Goal: Transaction & Acquisition: Purchase product/service

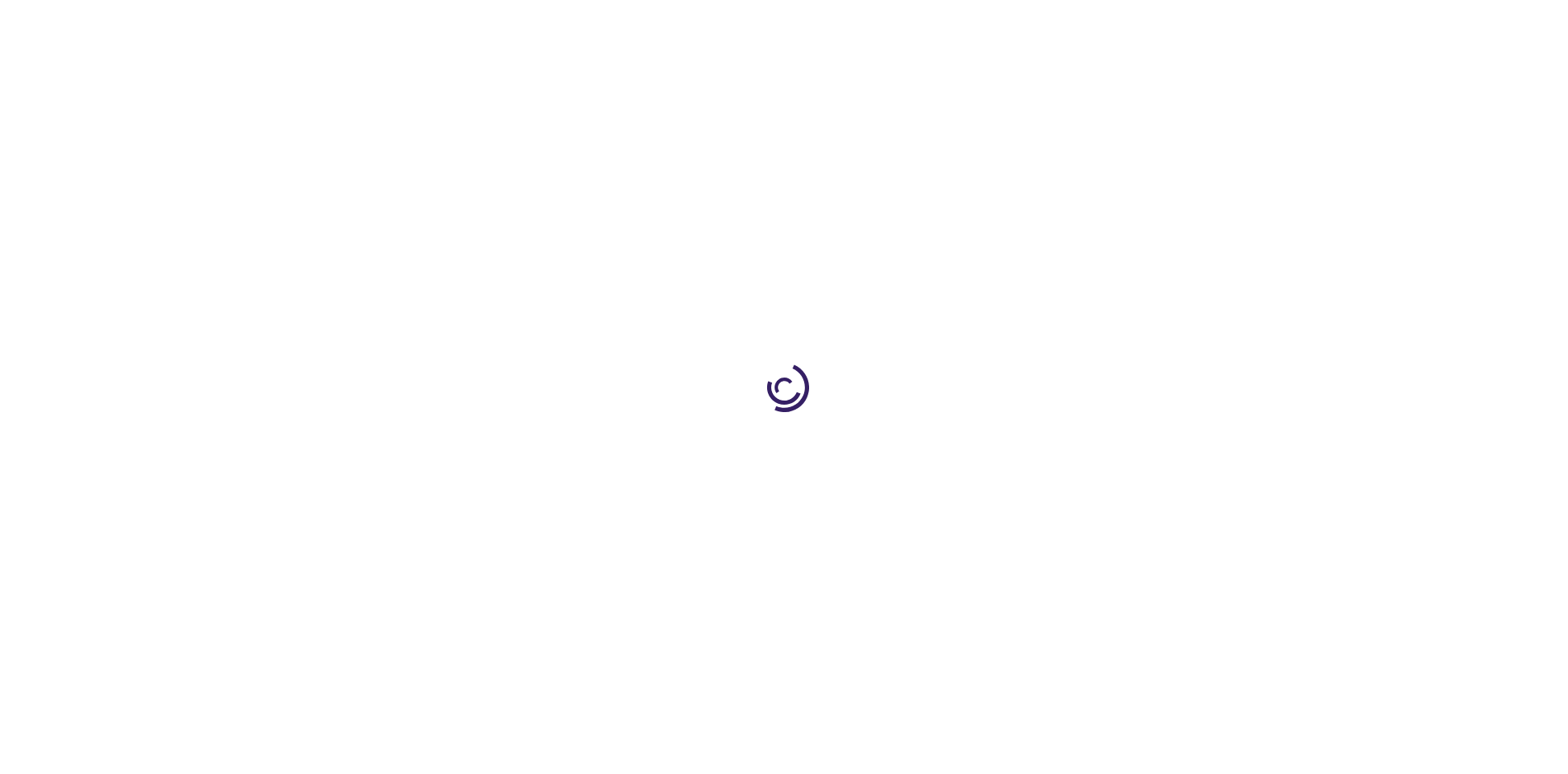
click at [1036, 25] on link "Log In" at bounding box center [1035, 24] width 32 height 13
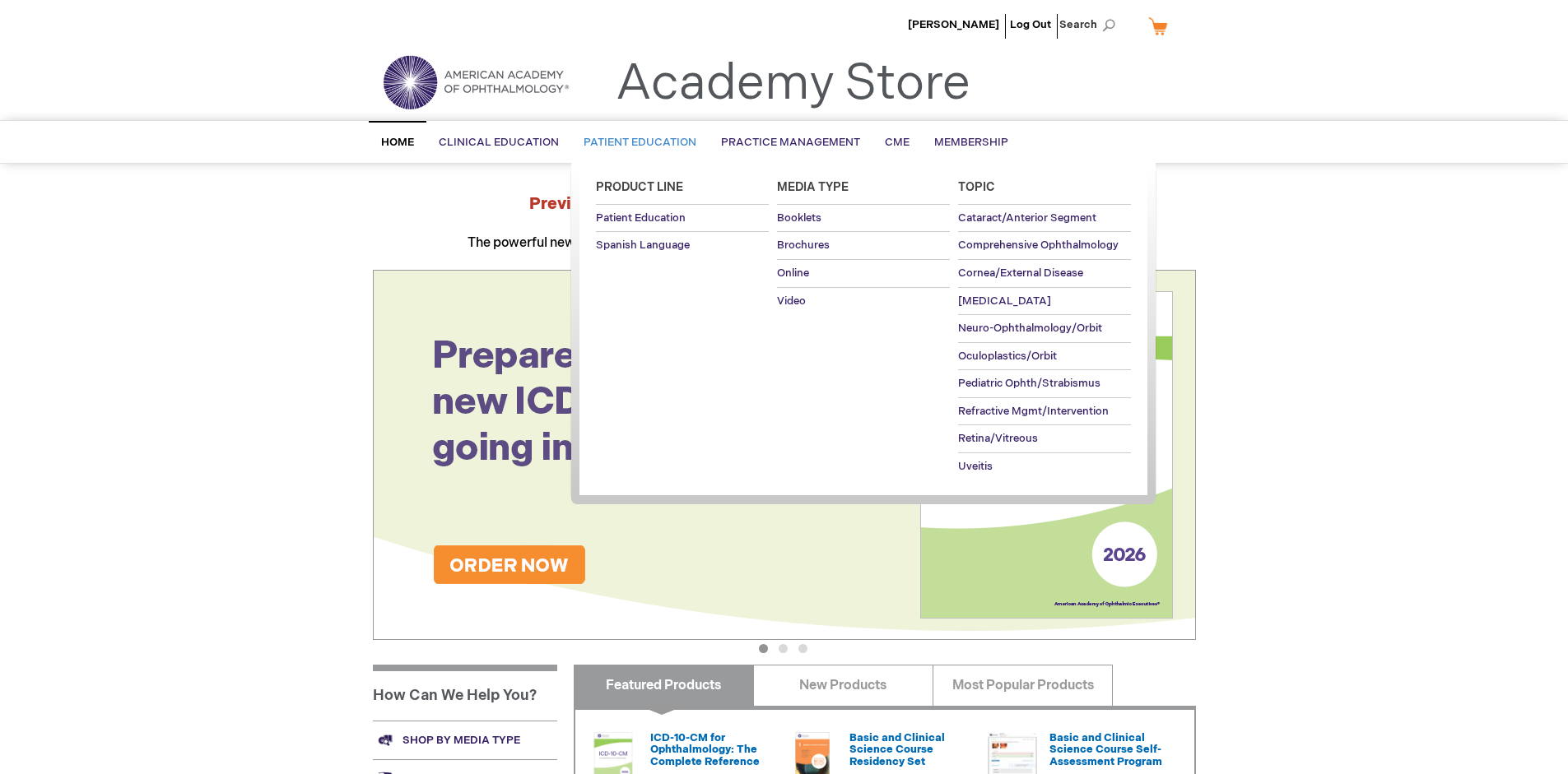
click at [636, 142] on span "Patient Education" at bounding box center [640, 142] width 113 height 13
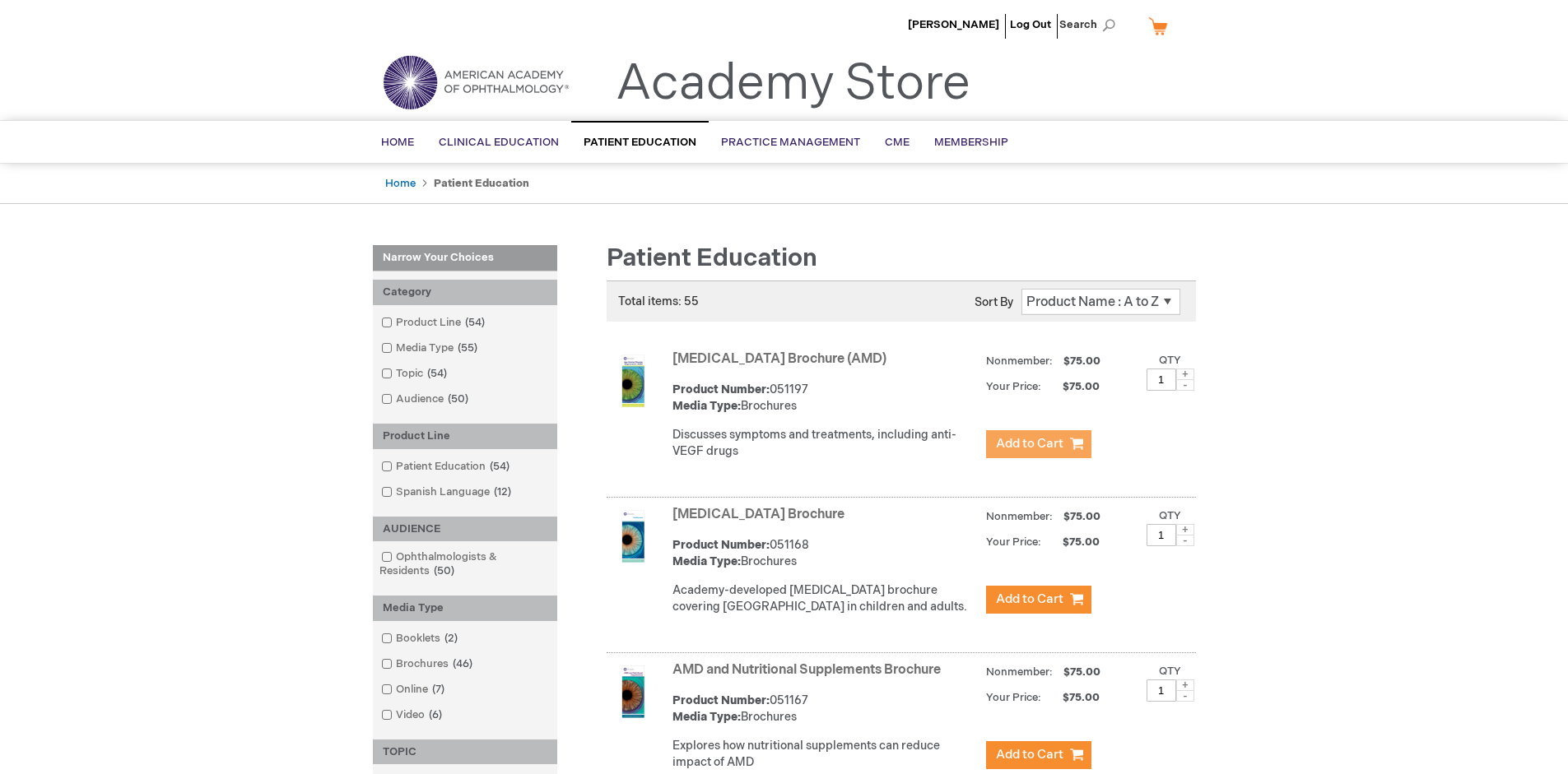
click at [1038, 444] on span "Add to Cart" at bounding box center [1029, 444] width 67 height 15
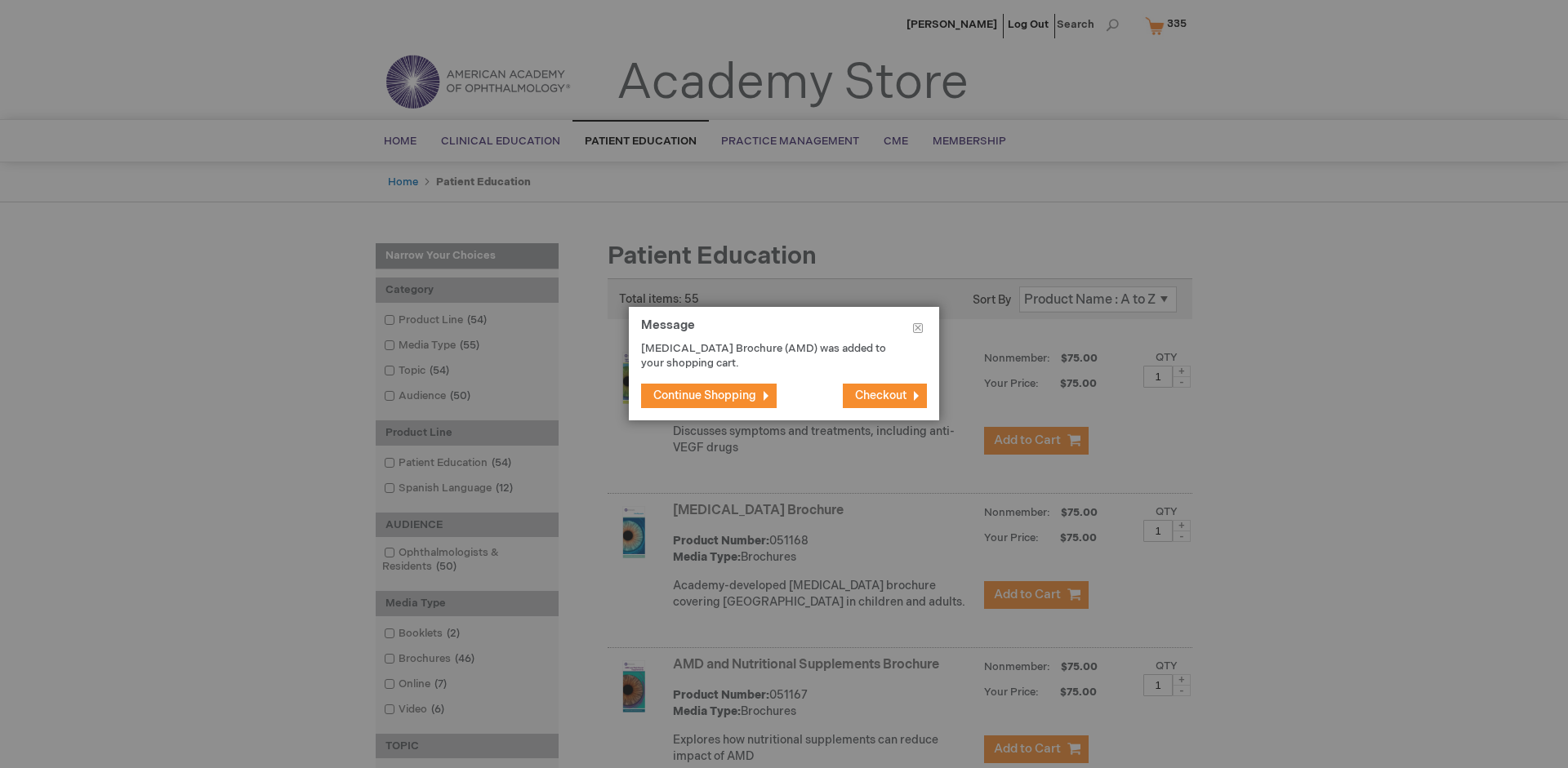
click at [705, 395] on span "Continue Shopping" at bounding box center [705, 395] width 103 height 14
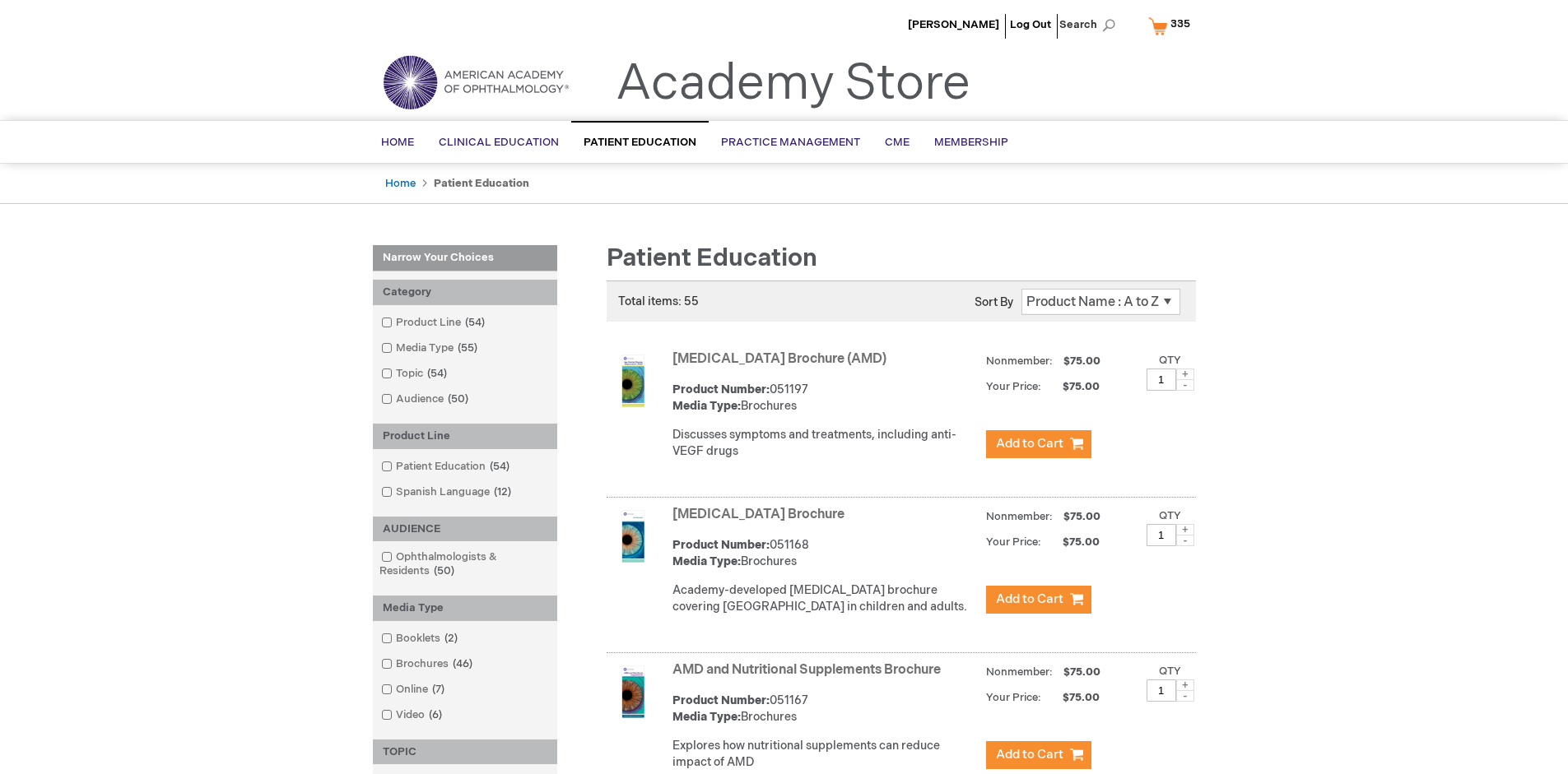
click at [810, 678] on link "AMD and Nutritional Supplements Brochure" at bounding box center [806, 670] width 268 height 15
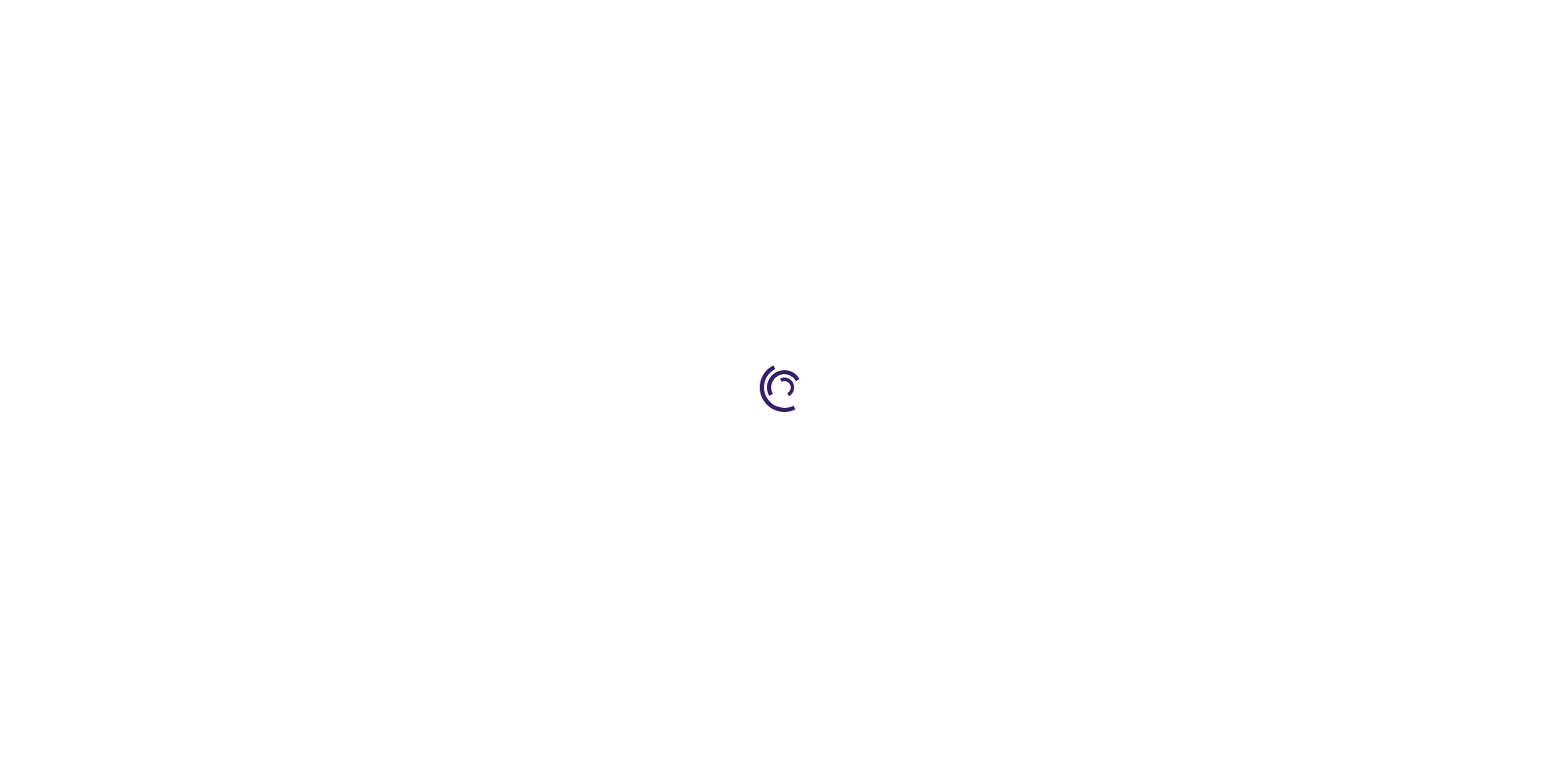
type input "1"
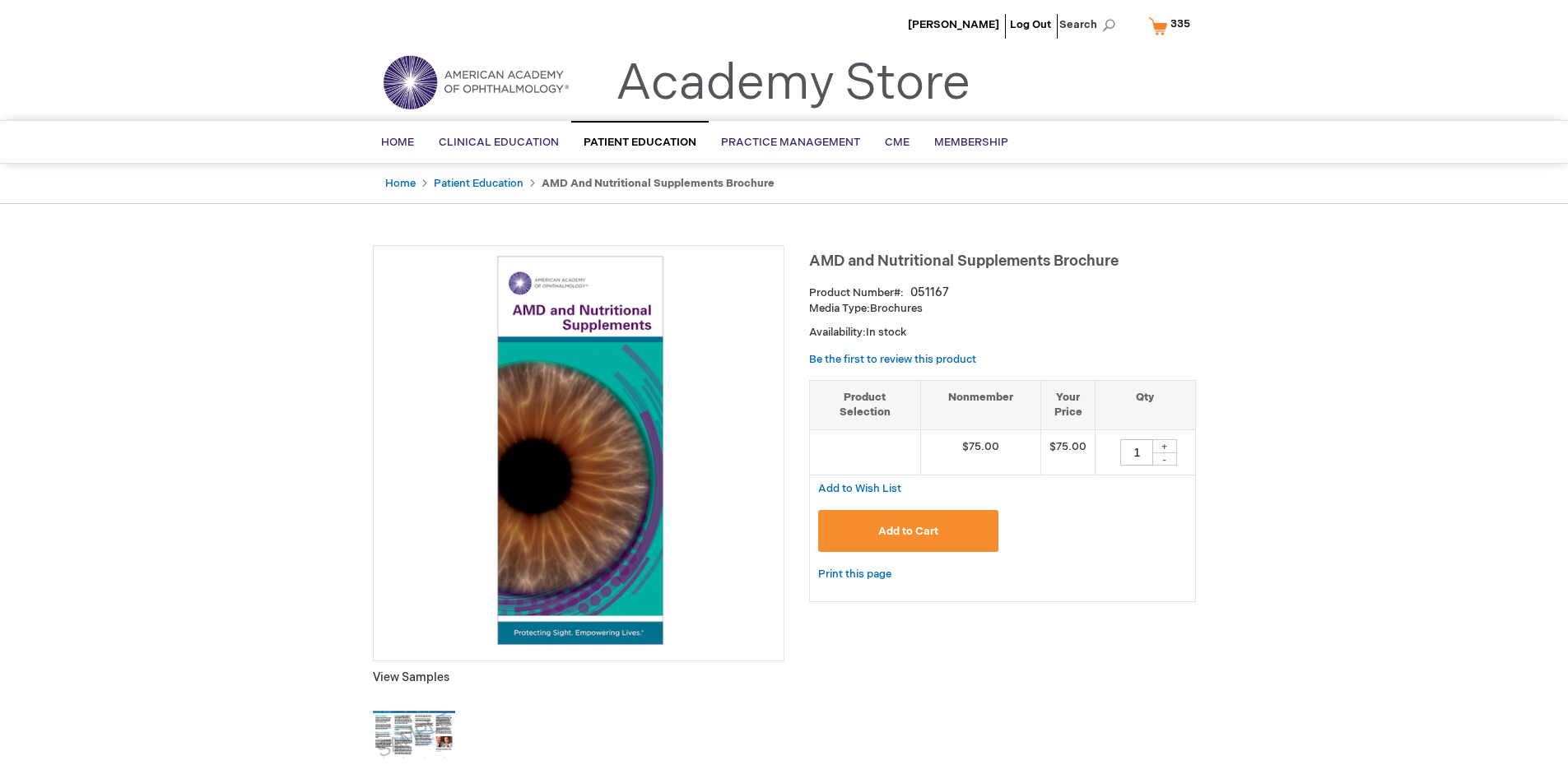
click at [908, 531] on span "Add to Cart" at bounding box center [908, 531] width 60 height 13
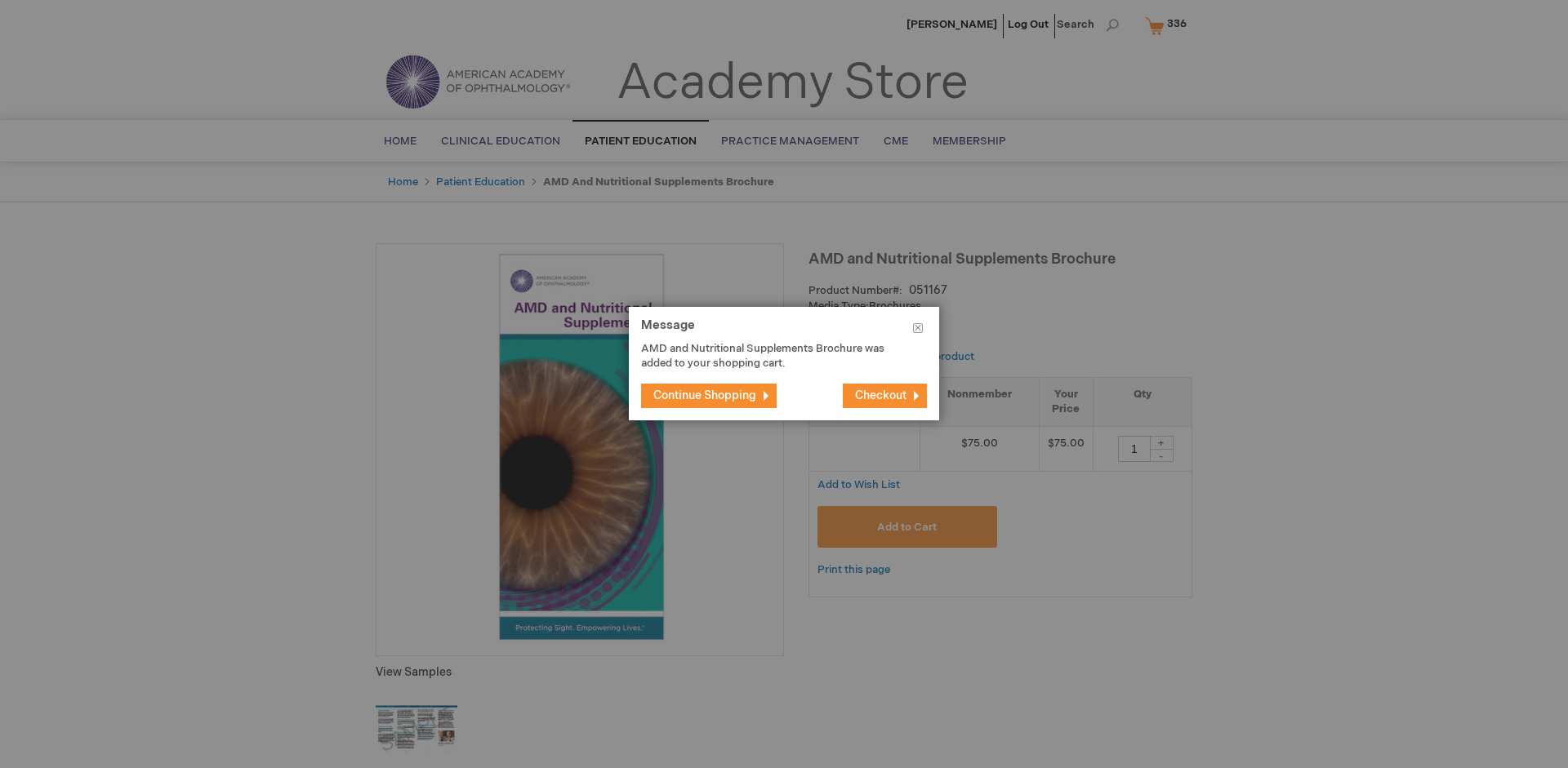
click at [705, 395] on span "Continue Shopping" at bounding box center [705, 395] width 103 height 14
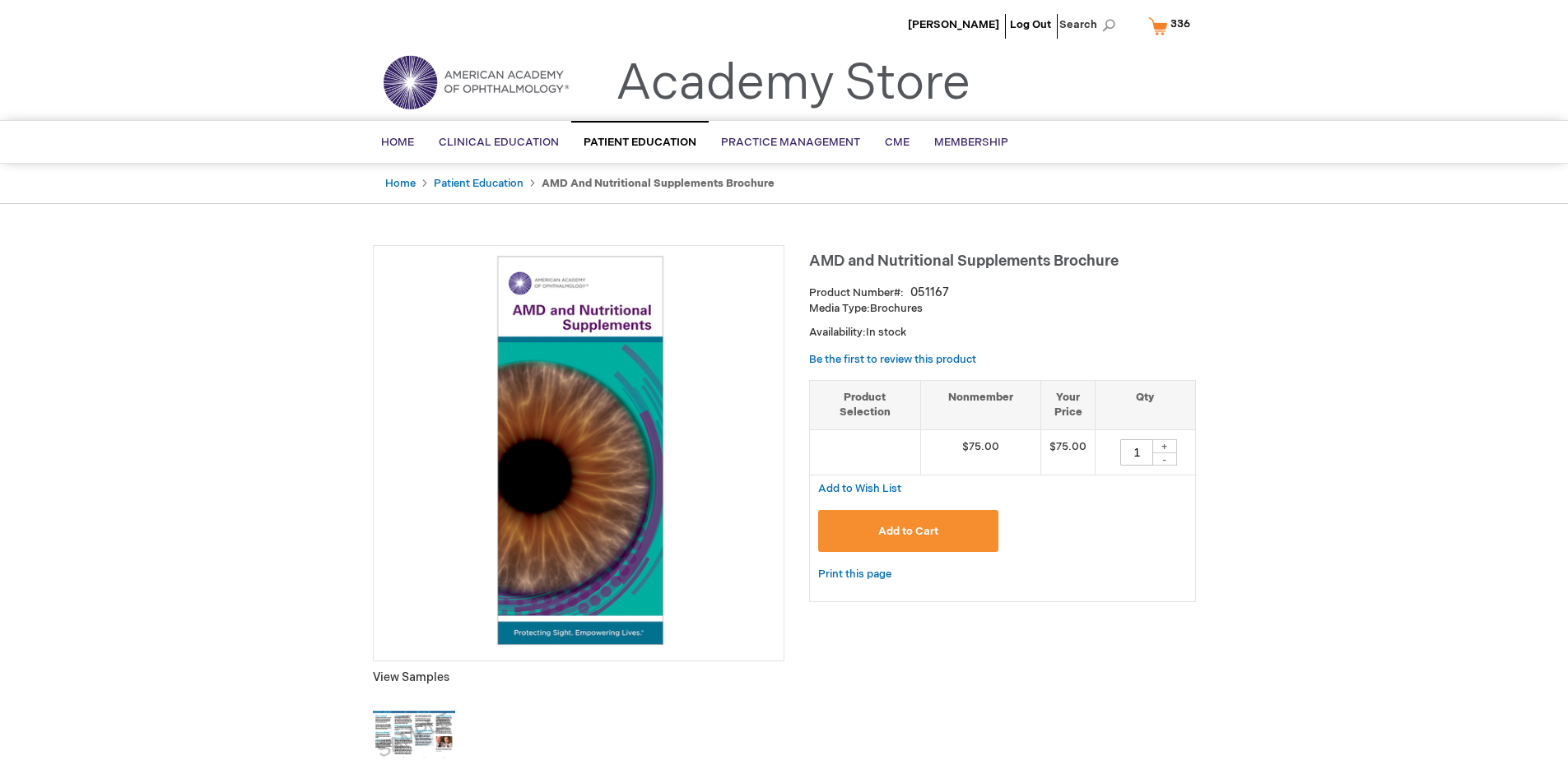
click at [1172, 26] on span "336" at bounding box center [1180, 23] width 20 height 13
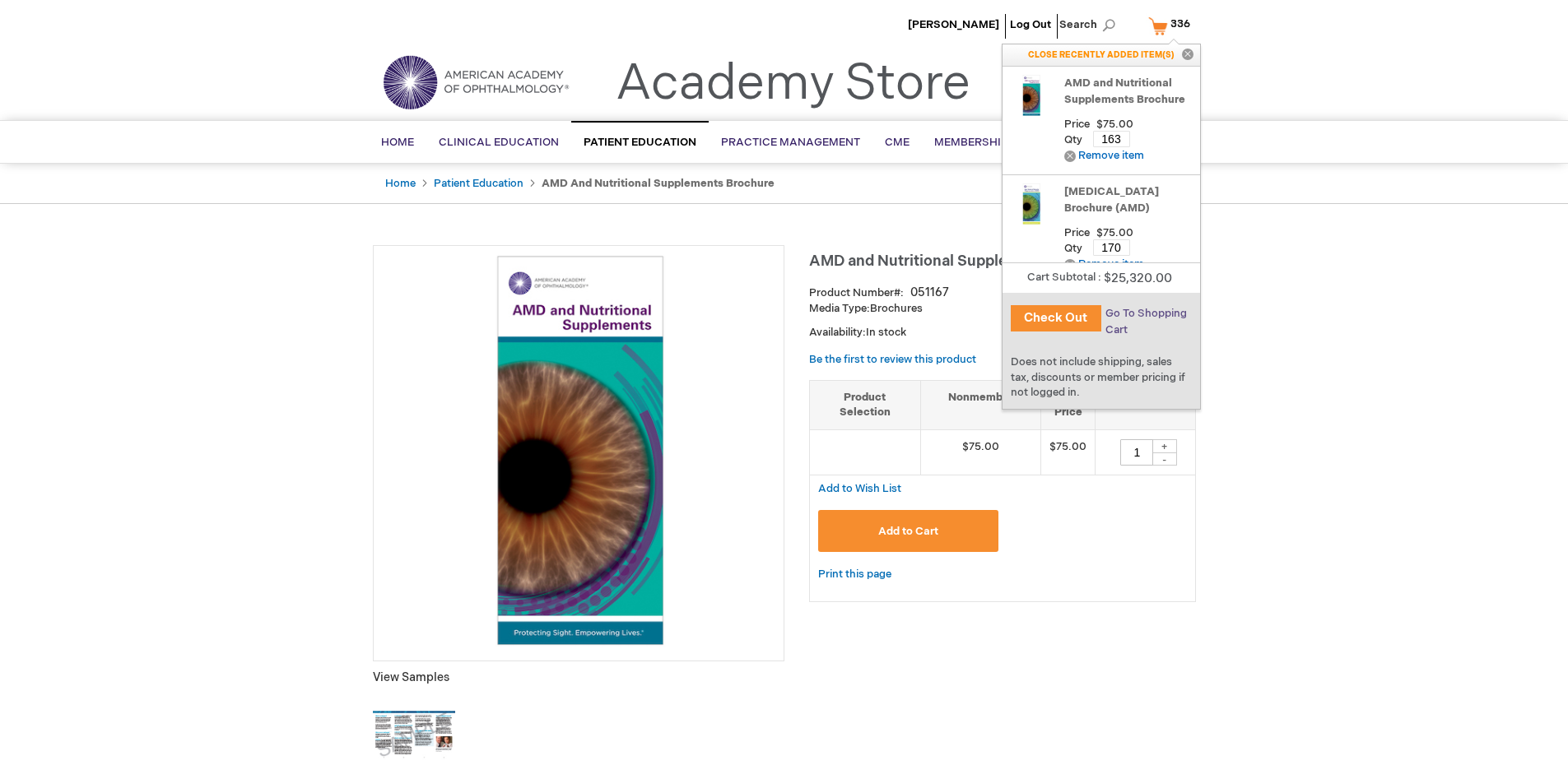
click at [1145, 314] on span "Go To Shopping Cart" at bounding box center [1146, 322] width 82 height 30
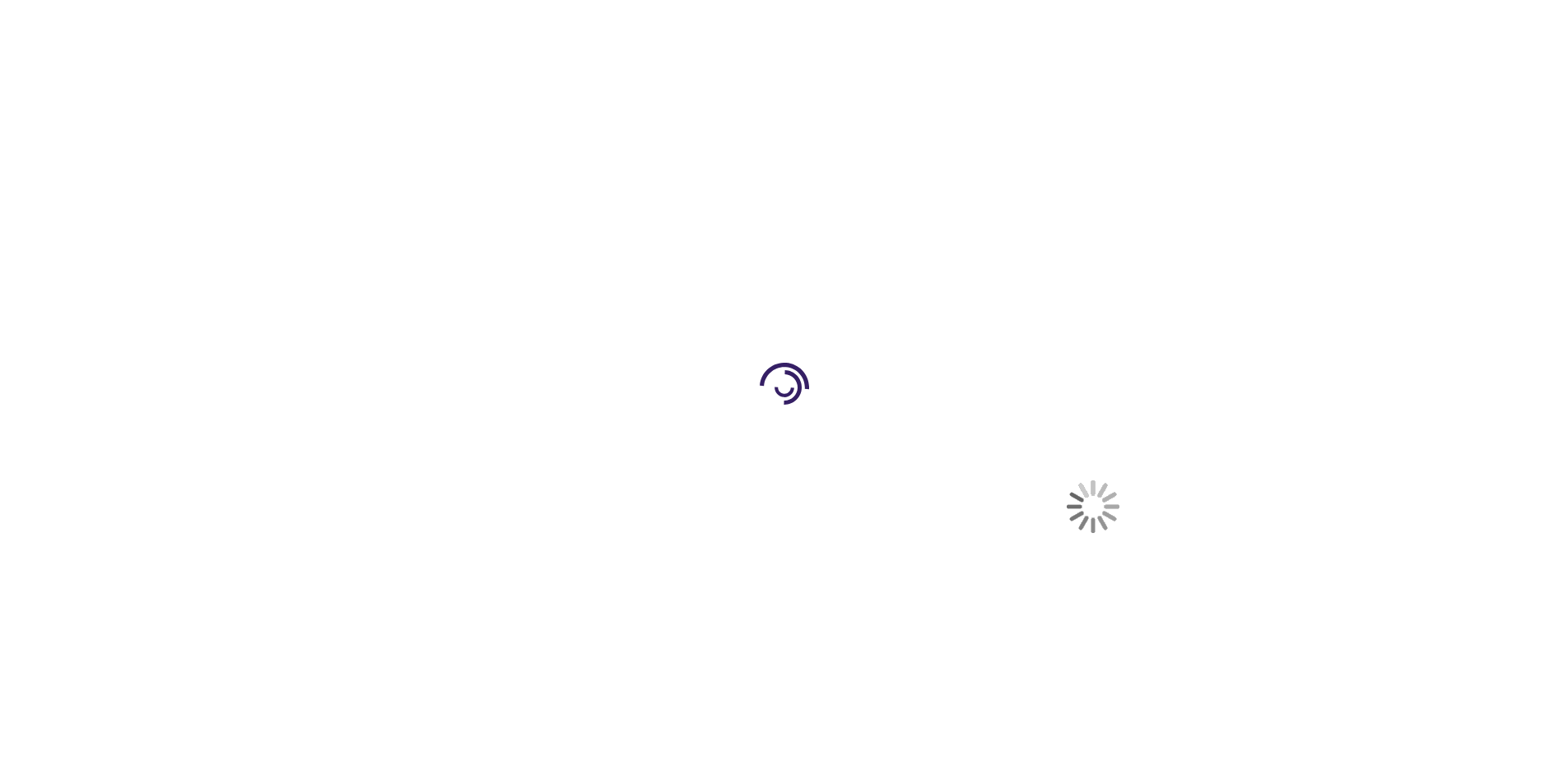
select select "US"
select select "41"
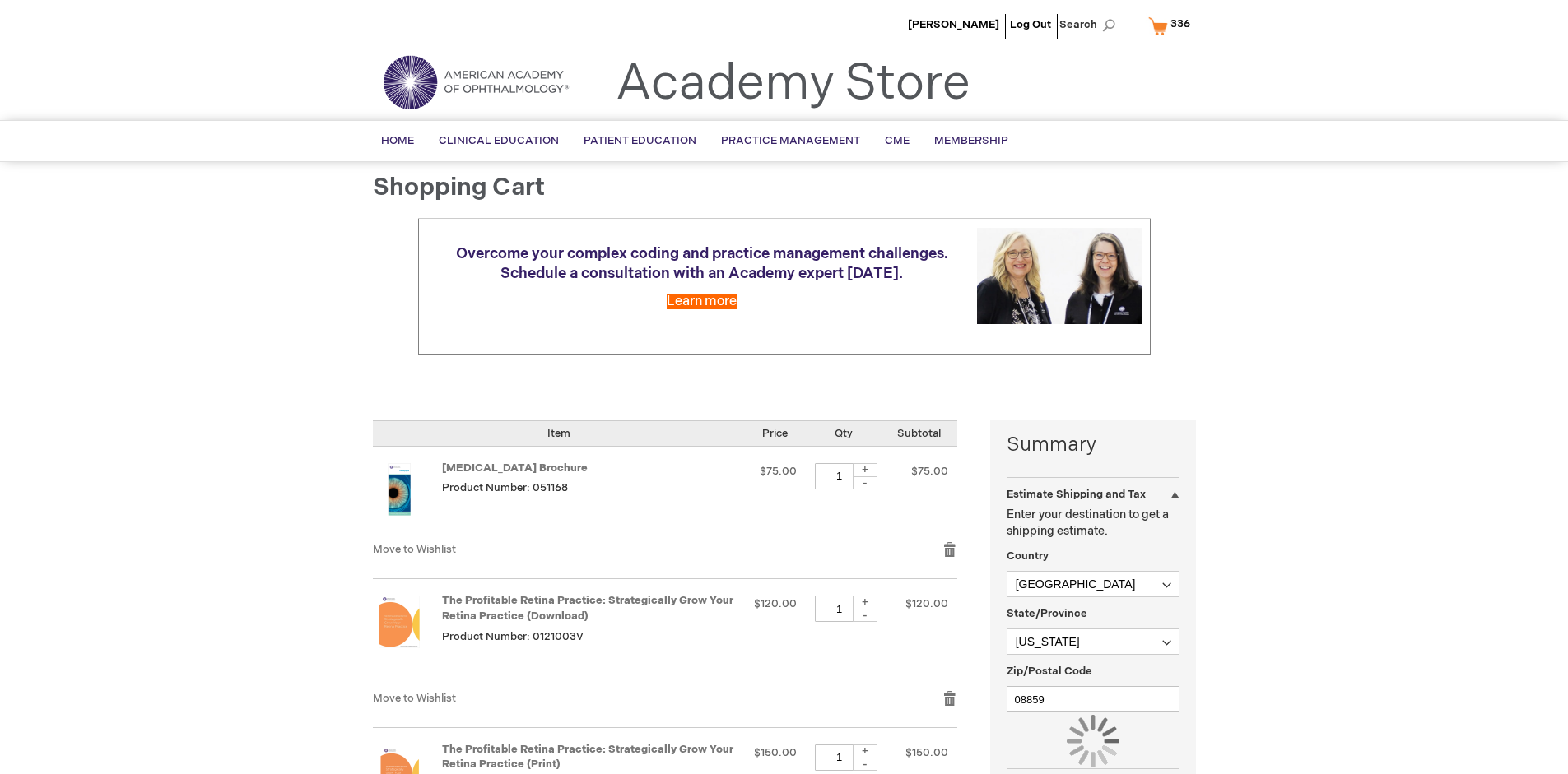
scroll to position [121, 0]
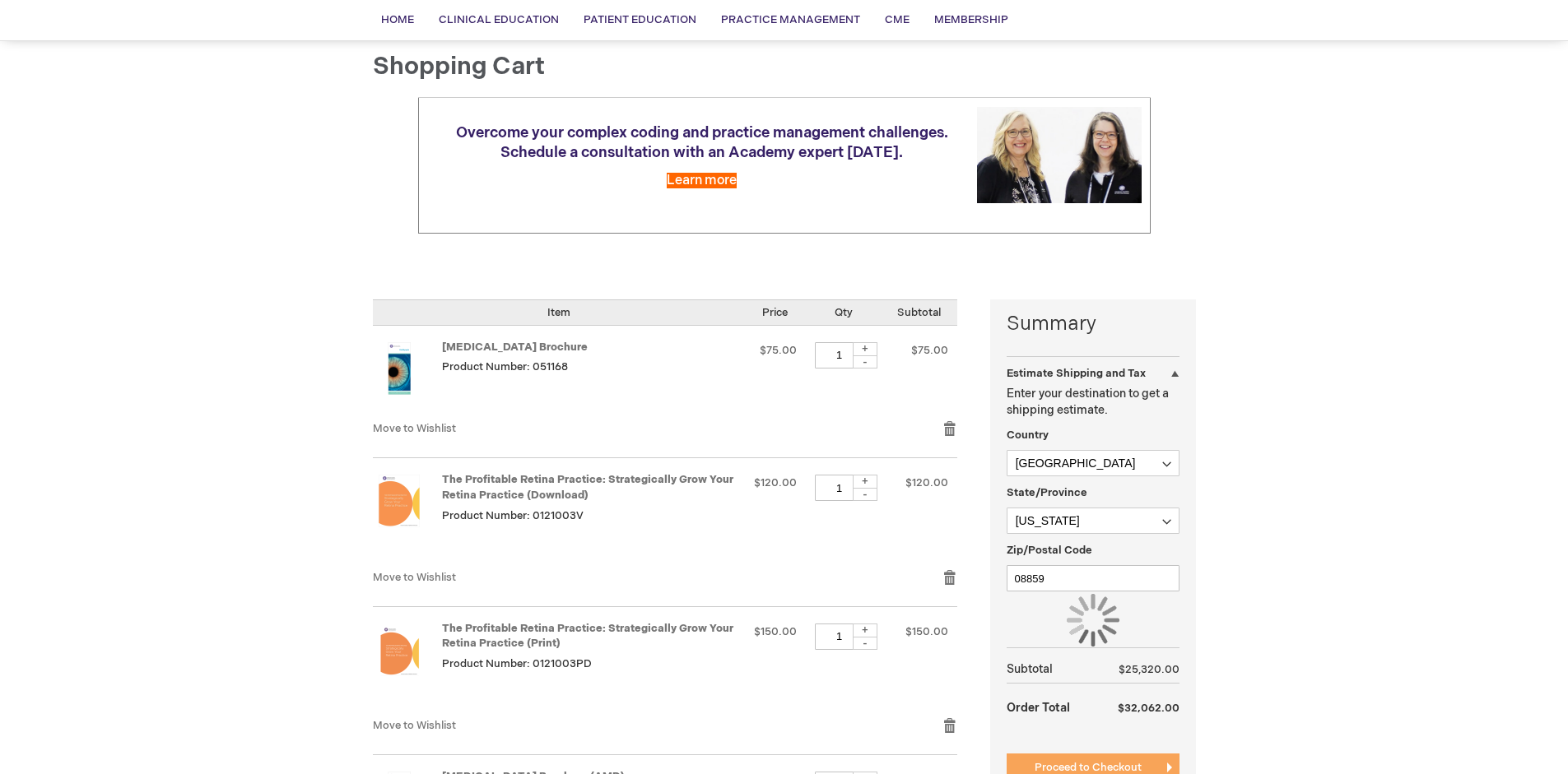
click at [1087, 768] on span "Proceed to Checkout" at bounding box center [1088, 767] width 107 height 13
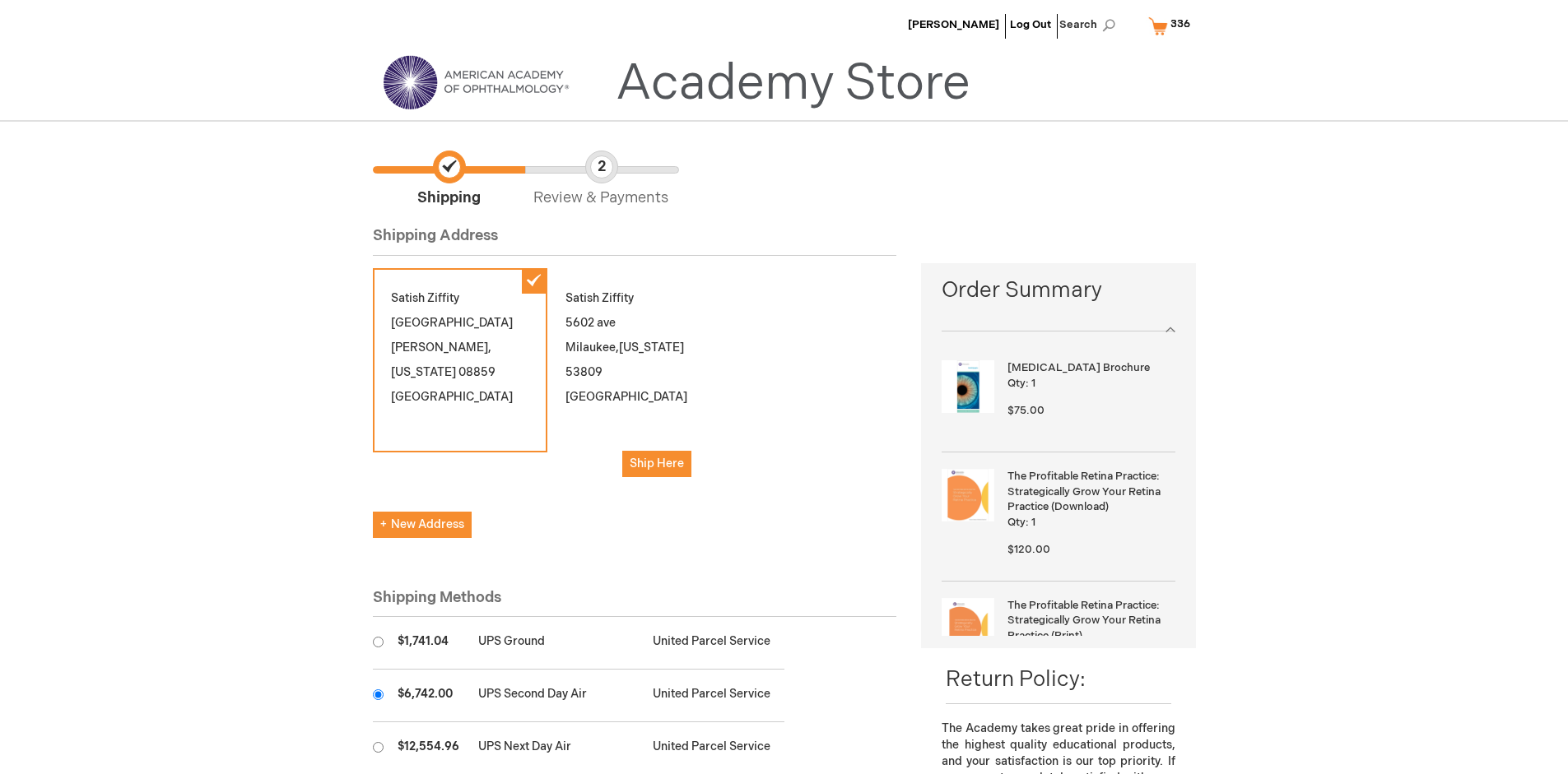
click at [378, 695] on input "radio" at bounding box center [378, 695] width 11 height 11
